Goal: Transaction & Acquisition: Book appointment/travel/reservation

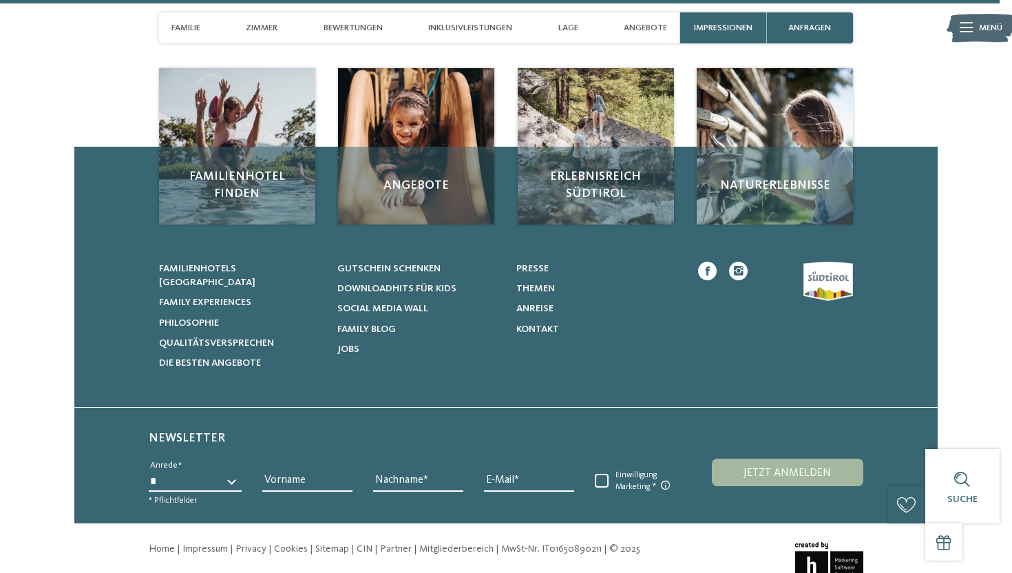
scroll to position [4137, 0]
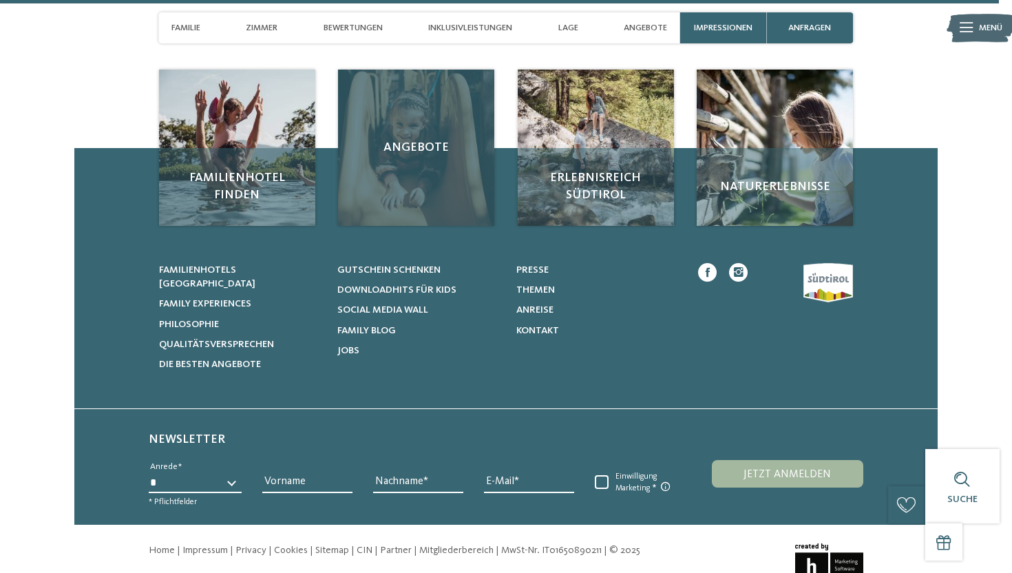
click at [452, 139] on span "Angebote" at bounding box center [415, 147] width 131 height 17
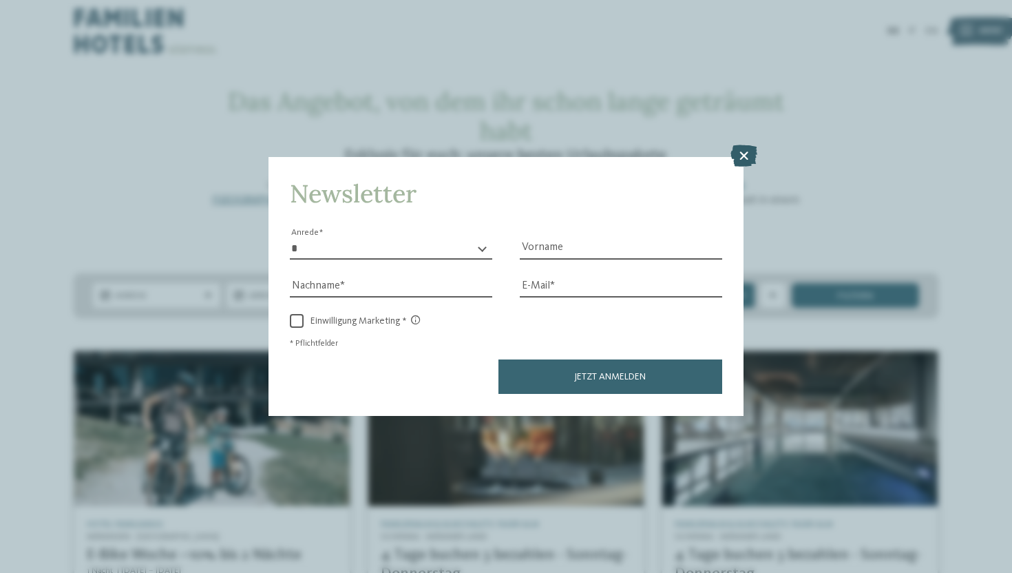
click at [748, 152] on icon at bounding box center [743, 156] width 27 height 22
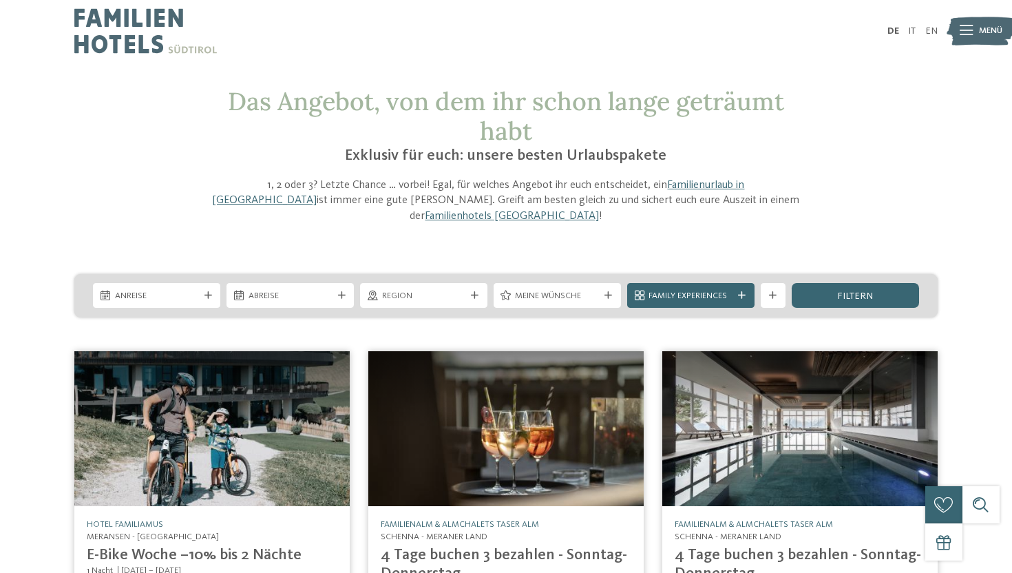
click at [849, 142] on div "Das Angebot, von dem ihr schon lange geträumt habt Exklusiv für euch: unsere be…" at bounding box center [505, 156] width 843 height 138
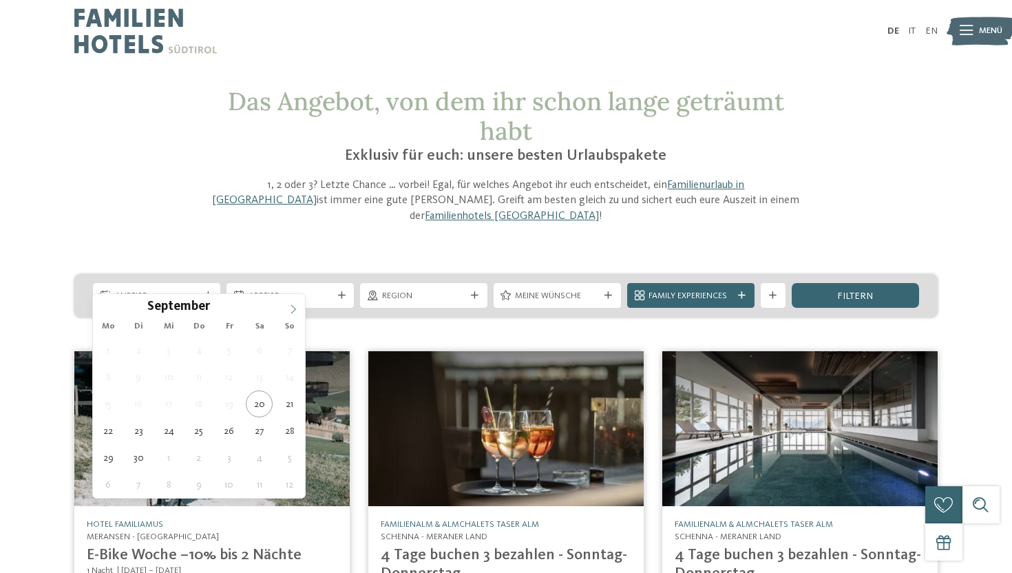
click at [293, 309] on icon at bounding box center [293, 309] width 10 height 10
type div "04.10.2025"
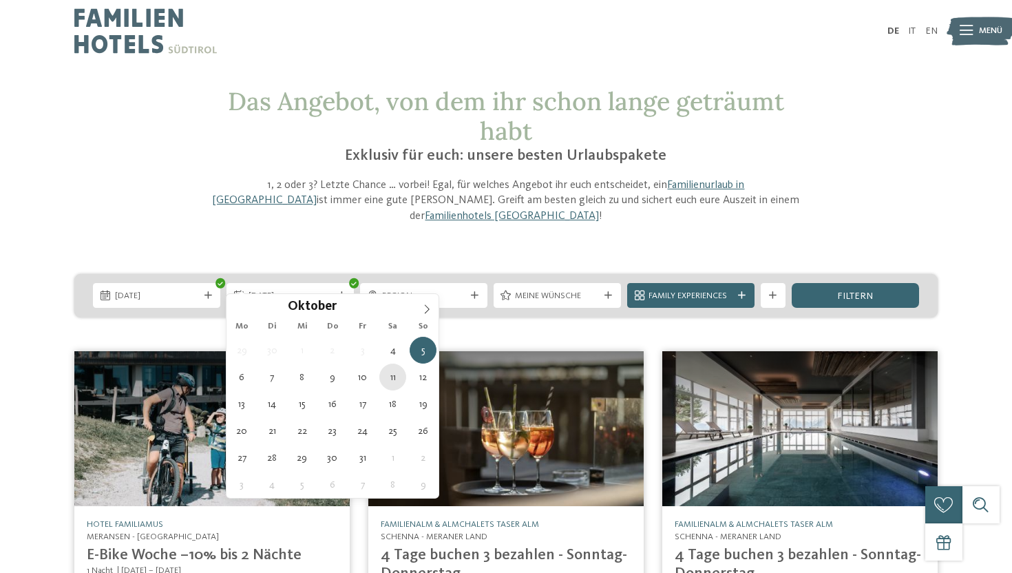
type div "11.10.2025"
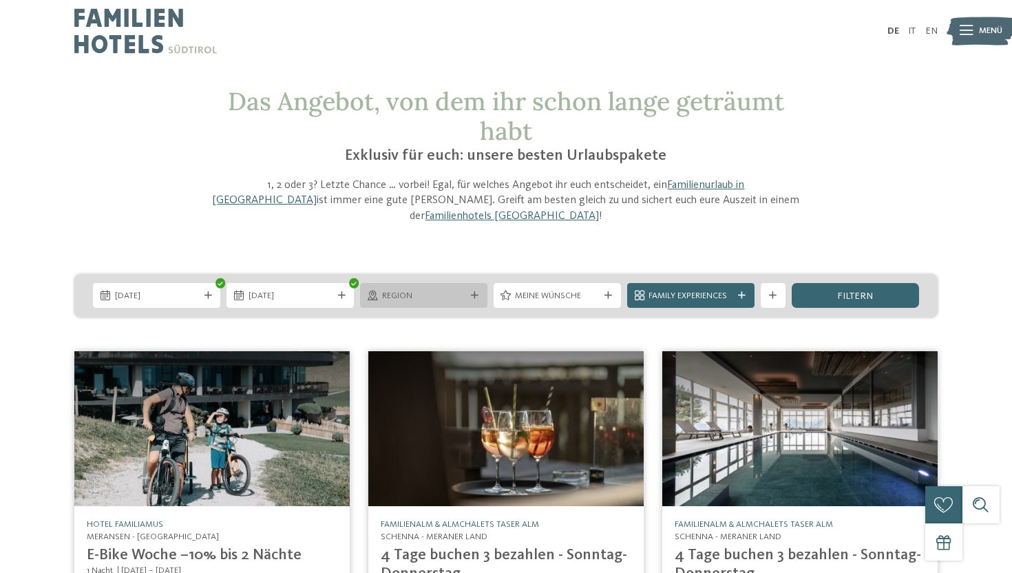
click at [475, 283] on div "Region" at bounding box center [423, 295] width 127 height 25
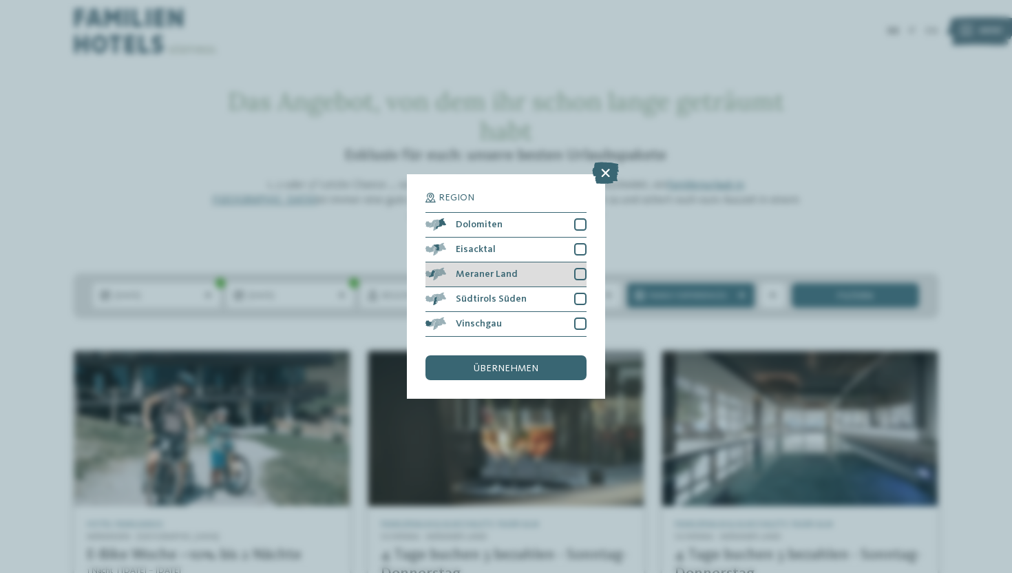
click at [583, 268] on div at bounding box center [580, 274] width 12 height 12
click at [524, 360] on div "übernehmen" at bounding box center [505, 367] width 161 height 25
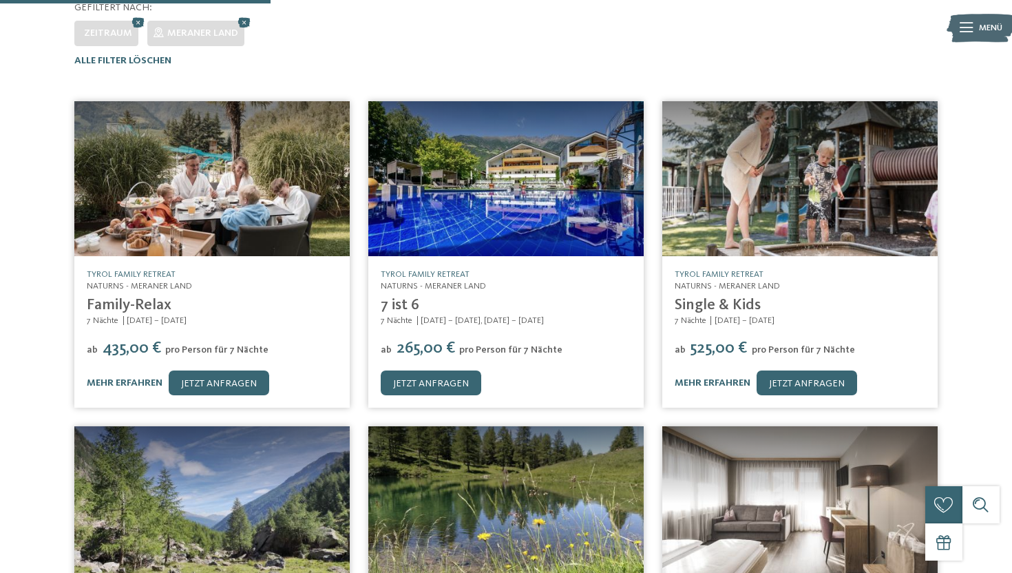
scroll to position [326, 0]
click at [566, 268] on h5 "TYROL family retreat" at bounding box center [506, 274] width 251 height 12
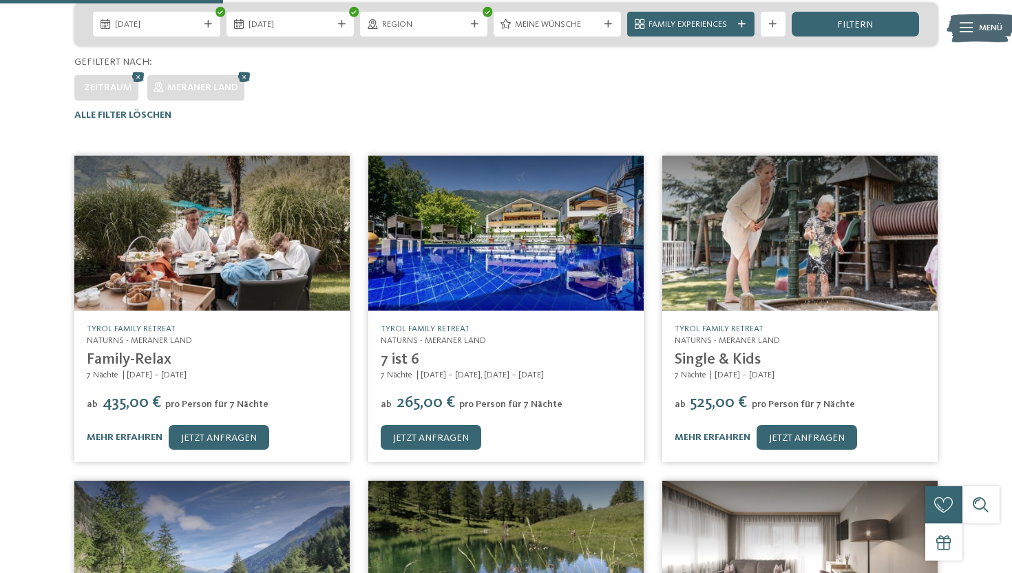
scroll to position [268, 0]
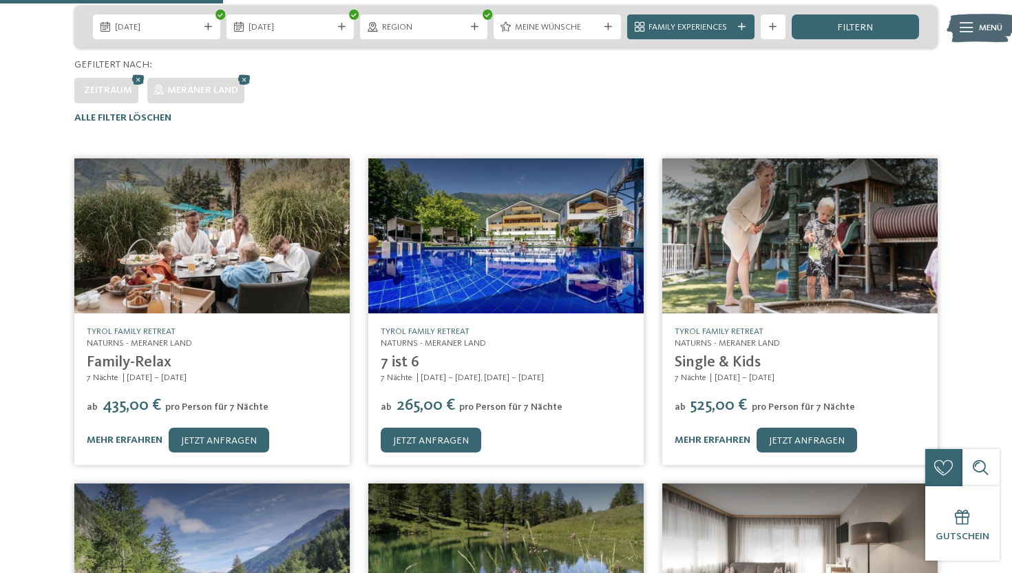
click at [506, 259] on img at bounding box center [505, 235] width 275 height 155
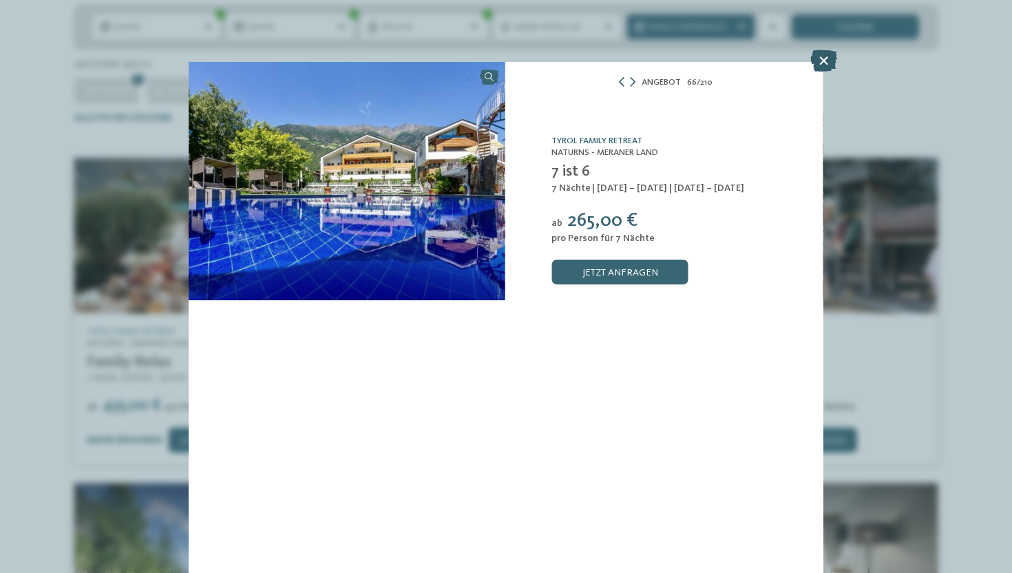
click at [827, 59] on icon at bounding box center [823, 61] width 27 height 22
